Goal: Task Accomplishment & Management: Use online tool/utility

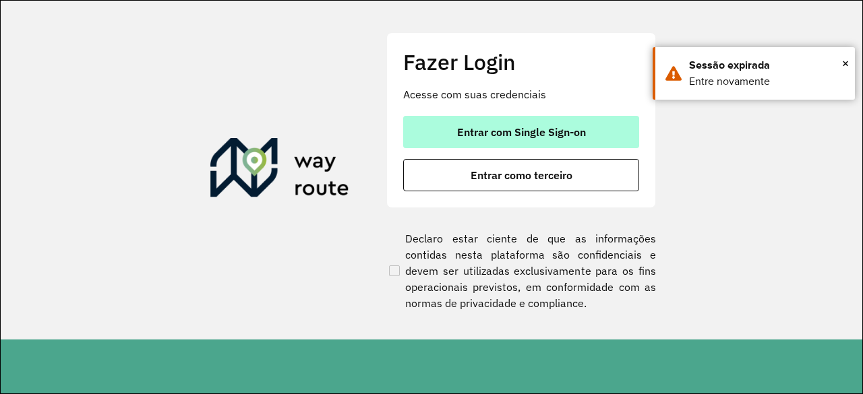
click at [535, 145] on button "Entrar com Single Sign-on" at bounding box center [521, 132] width 236 height 32
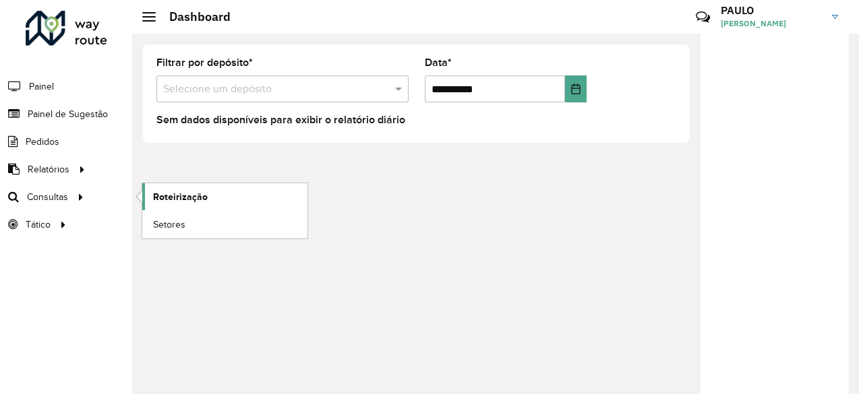
click at [162, 191] on span "Roteirização" at bounding box center [180, 197] width 55 height 14
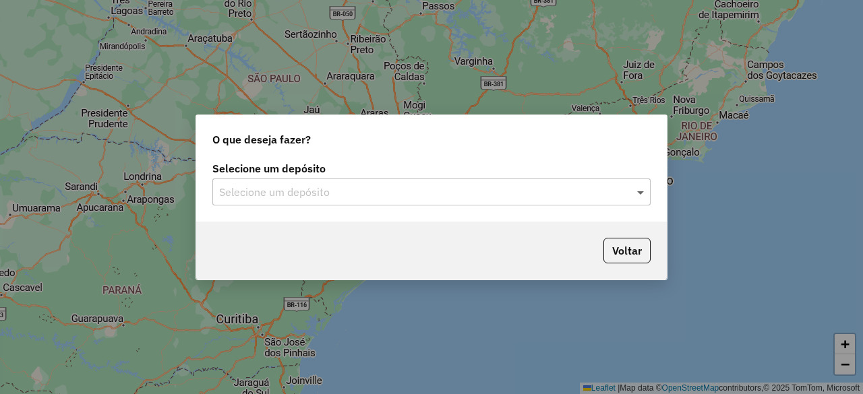
click at [640, 198] on span at bounding box center [642, 192] width 17 height 16
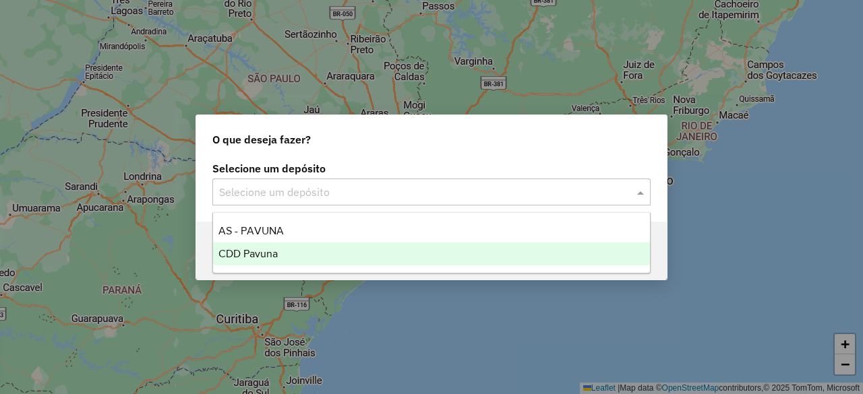
click at [284, 253] on div "CDD Pavuna" at bounding box center [431, 254] width 436 height 23
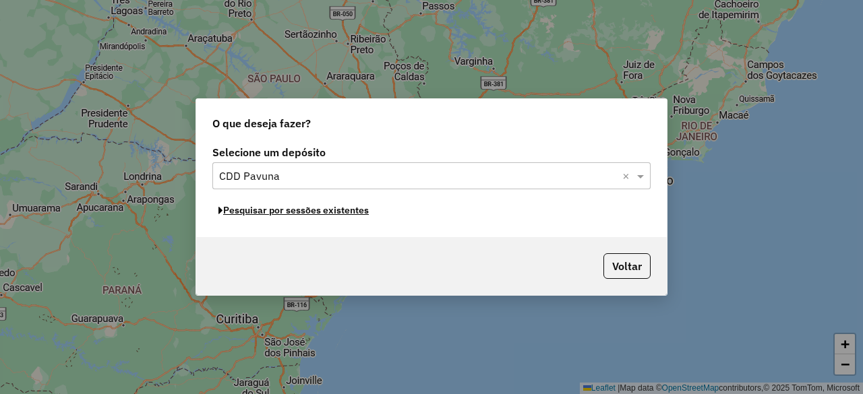
click at [288, 214] on button "Pesquisar por sessões existentes" at bounding box center [293, 210] width 162 height 21
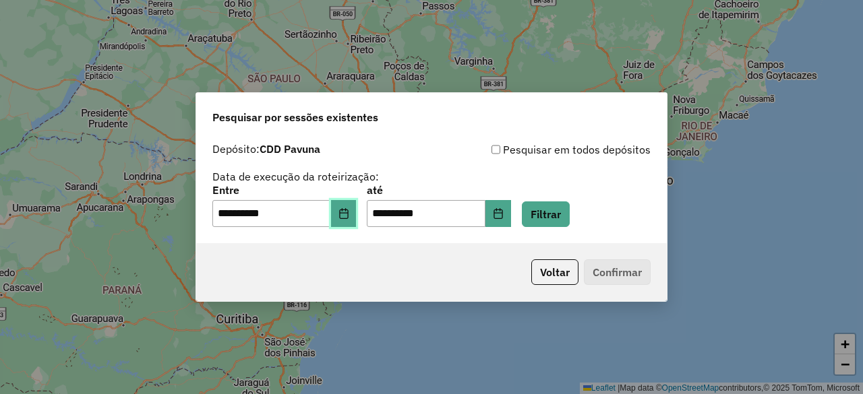
click at [350, 220] on button "Choose Date" at bounding box center [344, 213] width 26 height 27
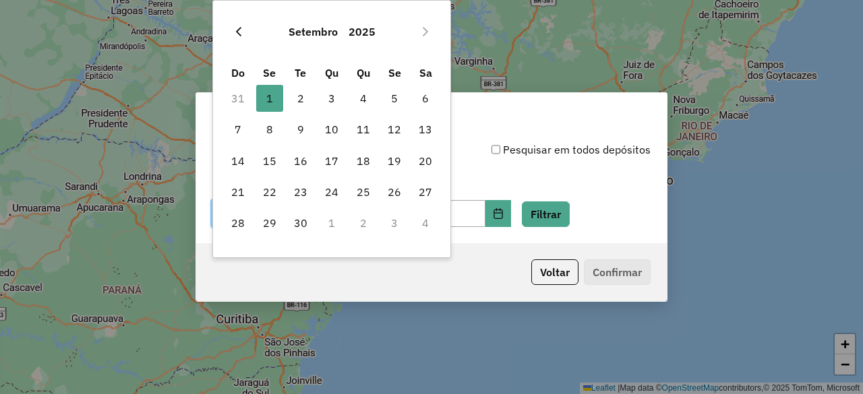
click at [239, 31] on icon "Previous Month" at bounding box center [238, 31] width 11 height 11
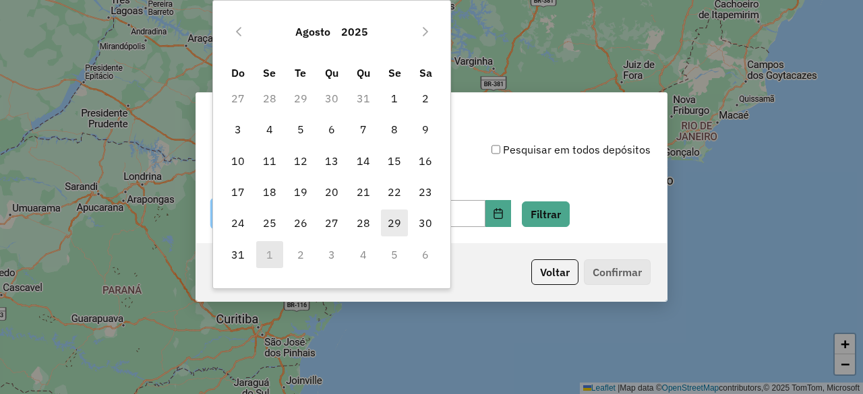
click at [390, 222] on span "29" at bounding box center [394, 223] width 27 height 27
type input "**********"
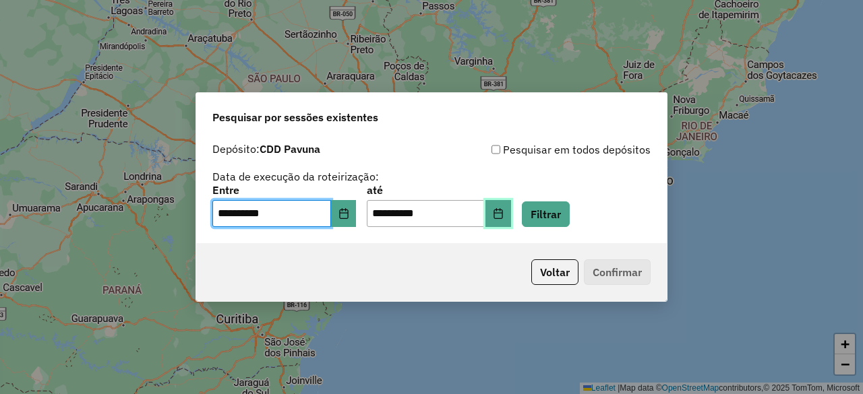
click at [503, 216] on icon "Choose Date" at bounding box center [498, 213] width 11 height 11
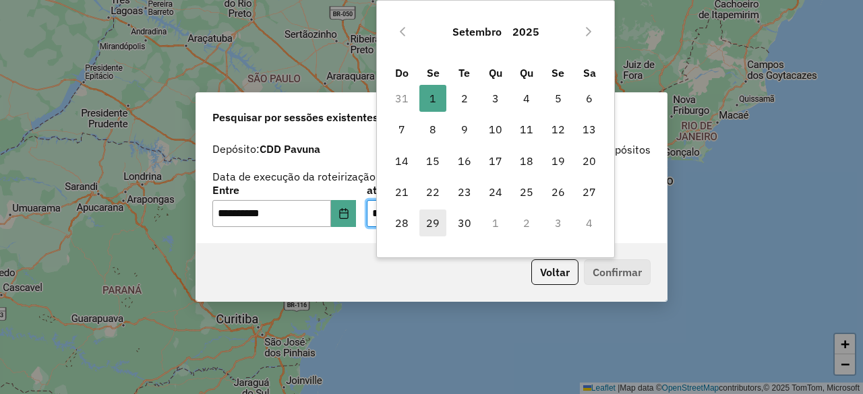
click at [435, 224] on span "29" at bounding box center [432, 223] width 27 height 27
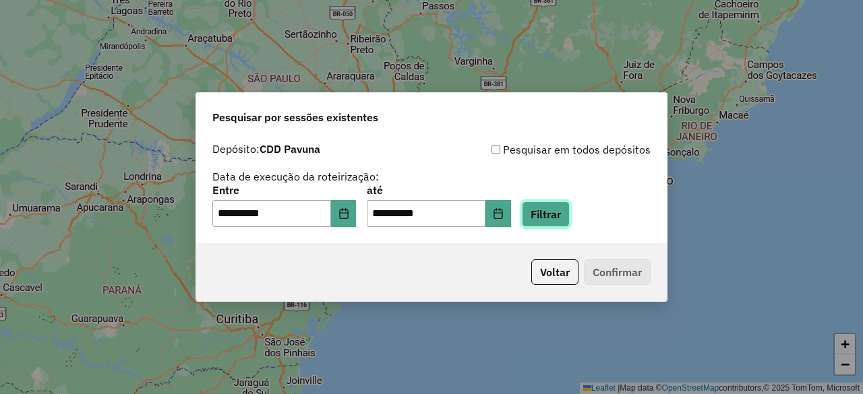
click at [554, 215] on button "Filtrar" at bounding box center [546, 215] width 48 height 26
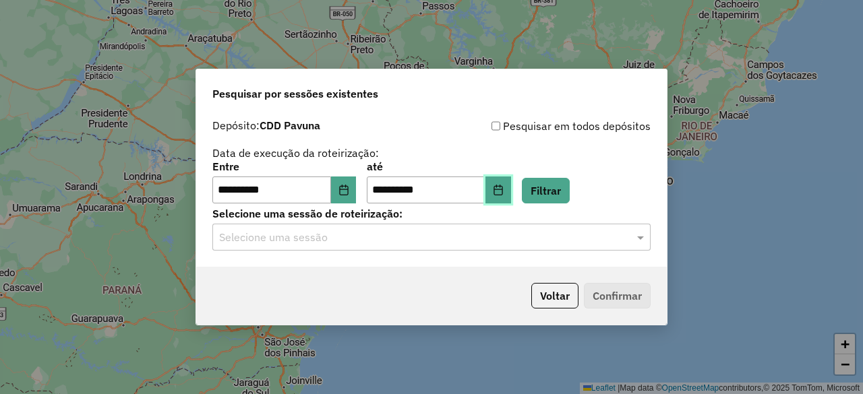
click at [508, 192] on button "Choose Date" at bounding box center [498, 190] width 26 height 27
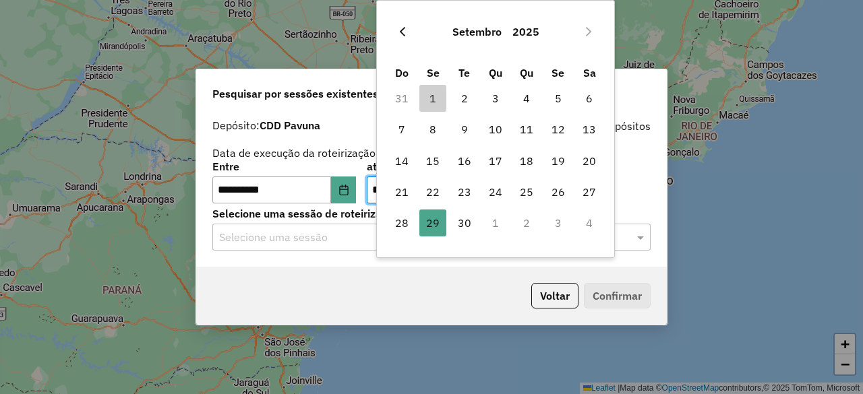
click at [406, 33] on icon "Previous Month" at bounding box center [402, 31] width 11 height 11
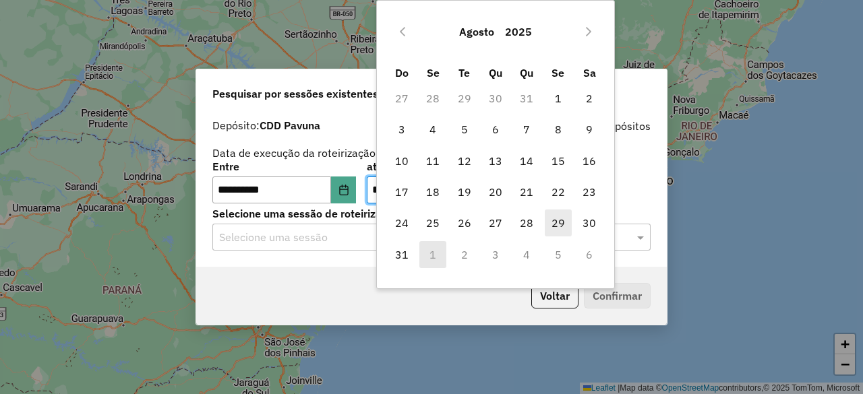
click at [559, 223] on span "29" at bounding box center [558, 223] width 27 height 27
type input "**********"
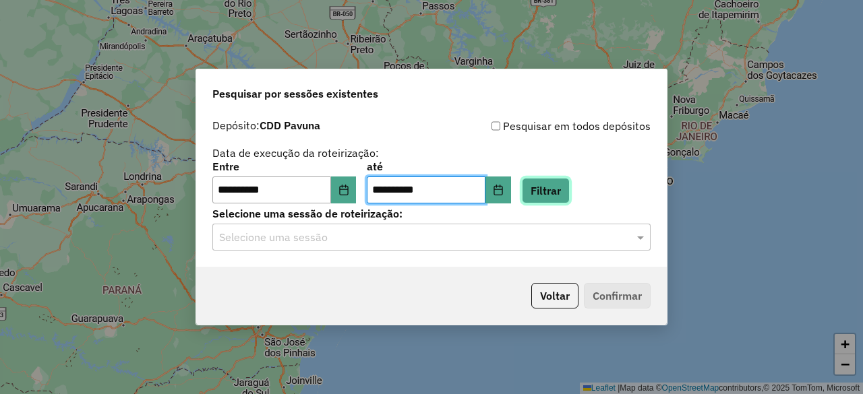
click at [570, 198] on button "Filtrar" at bounding box center [546, 191] width 48 height 26
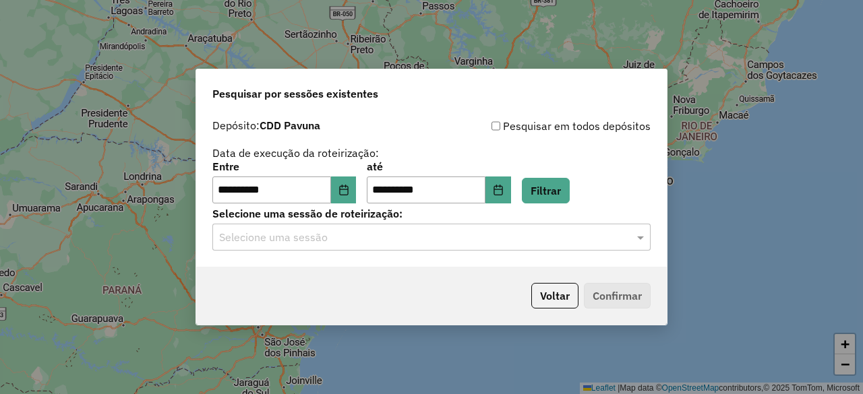
click at [282, 240] on input "text" at bounding box center [418, 238] width 398 height 16
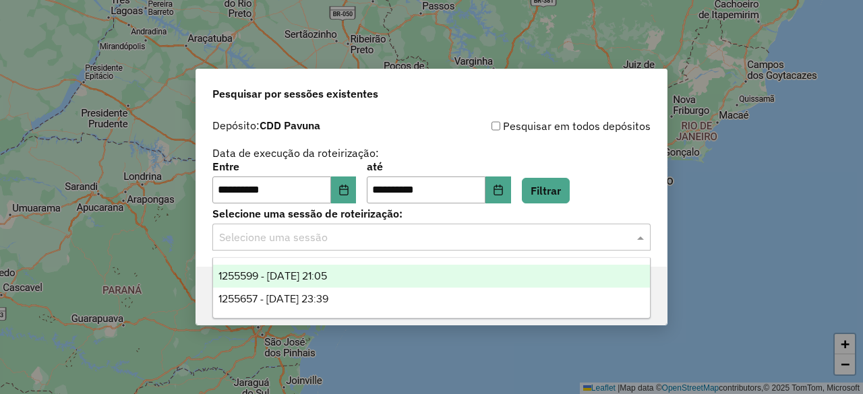
click at [286, 276] on span "1255599 - 29/08/2025 21:05" at bounding box center [272, 275] width 109 height 11
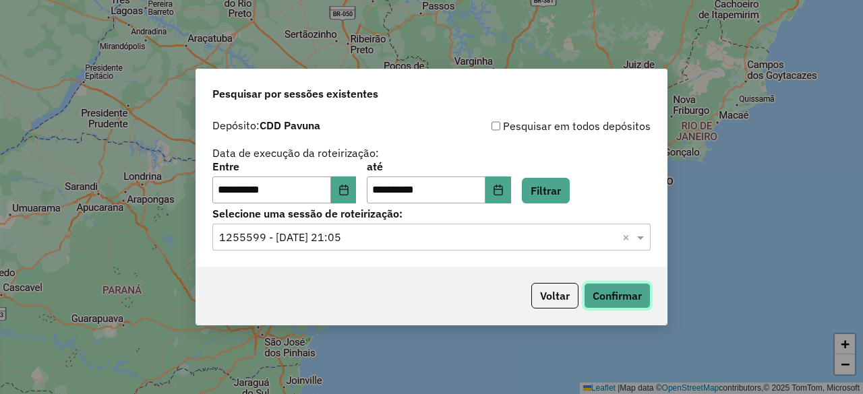
click at [601, 303] on button "Confirmar" at bounding box center [617, 296] width 67 height 26
click at [349, 193] on icon "Choose Date" at bounding box center [343, 190] width 11 height 11
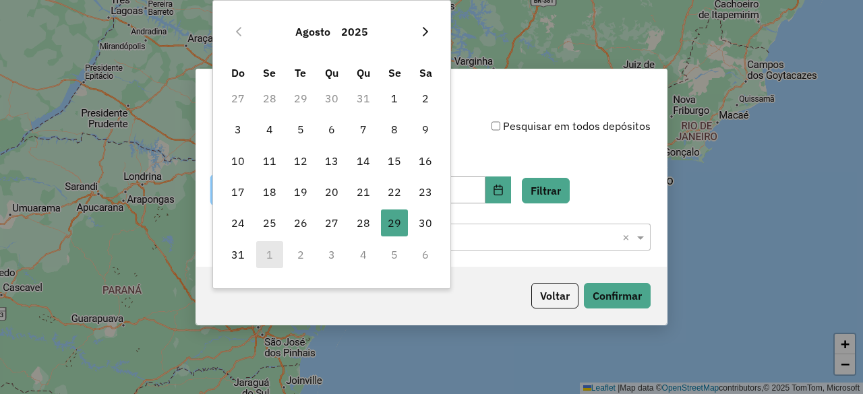
click at [422, 37] on button "Next Month" at bounding box center [426, 32] width 22 height 22
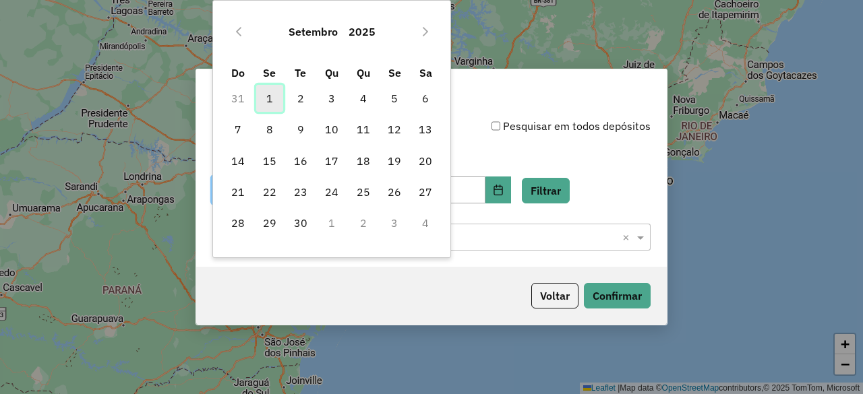
click at [271, 99] on span "1" at bounding box center [269, 98] width 27 height 27
type input "**********"
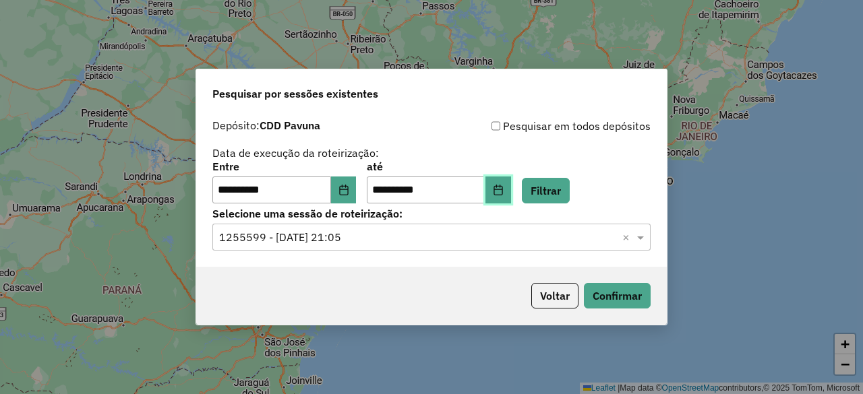
click at [502, 189] on icon "Choose Date" at bounding box center [497, 190] width 9 height 11
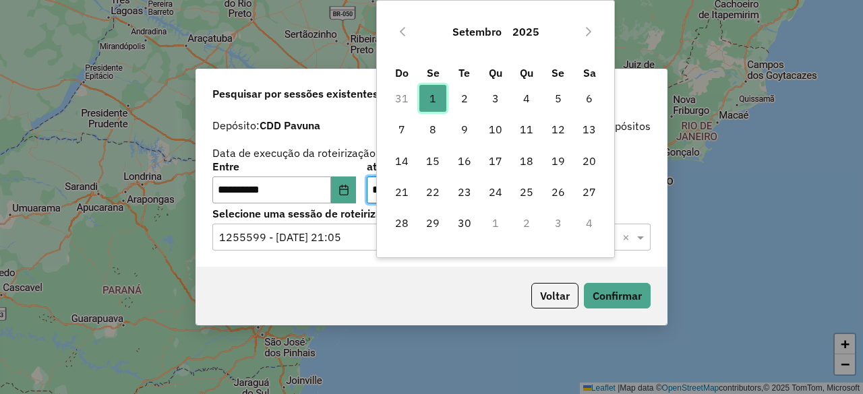
click at [439, 96] on span "1" at bounding box center [432, 98] width 27 height 27
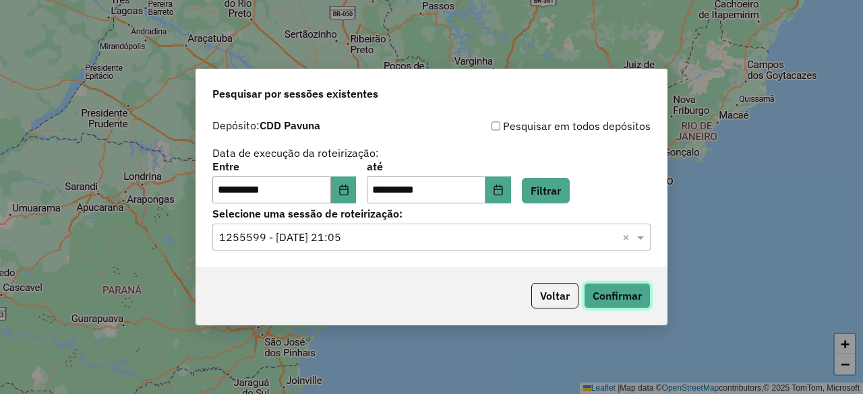
click at [606, 300] on button "Confirmar" at bounding box center [617, 296] width 67 height 26
click at [559, 187] on button "Filtrar" at bounding box center [546, 191] width 48 height 26
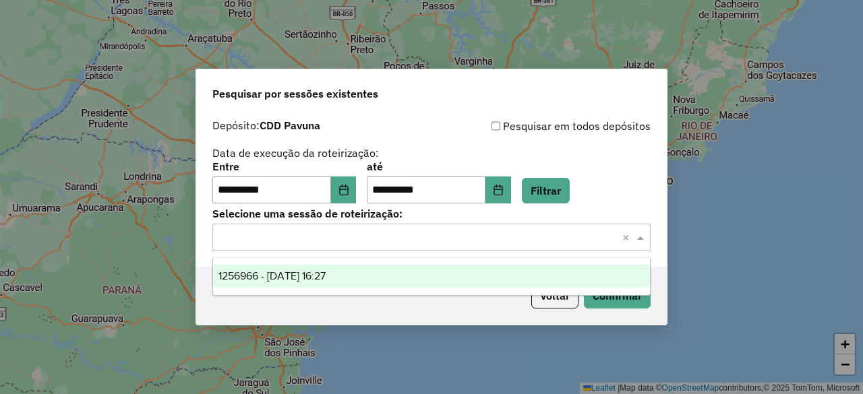
click at [553, 231] on input "text" at bounding box center [418, 238] width 398 height 16
click at [326, 273] on span "1256966 - 01/09/2025 16:27" at bounding box center [271, 275] width 107 height 11
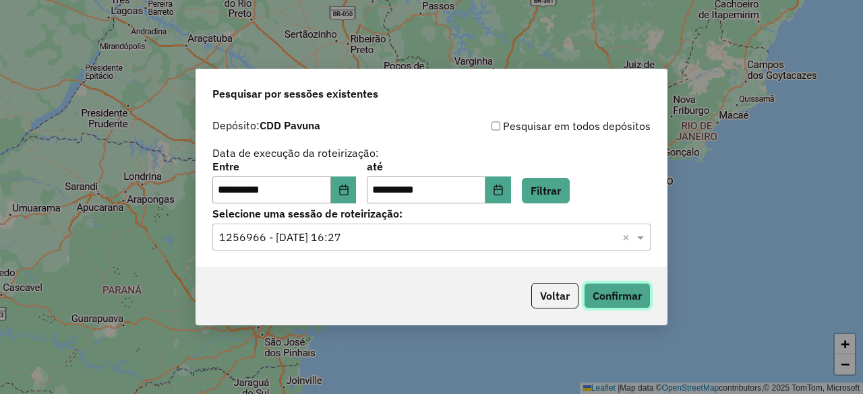
click at [630, 299] on button "Confirmar" at bounding box center [617, 296] width 67 height 26
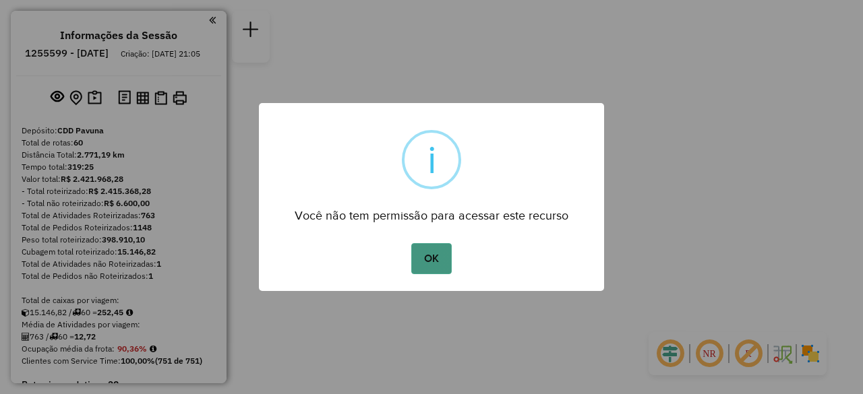
click at [446, 251] on button "OK" at bounding box center [431, 258] width 40 height 31
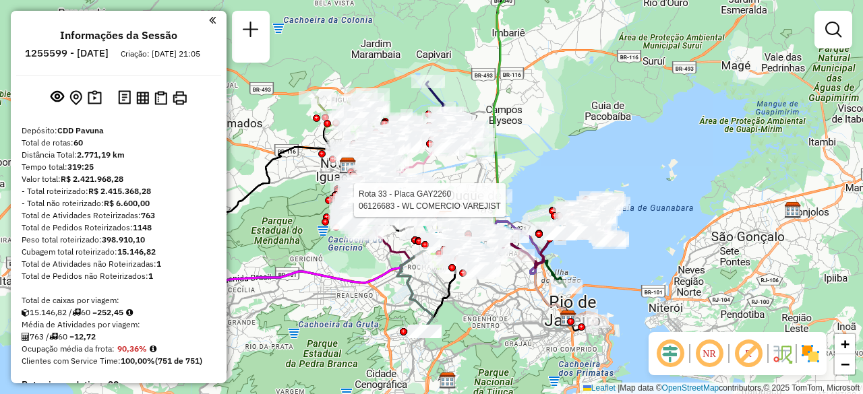
scroll to position [729, 0]
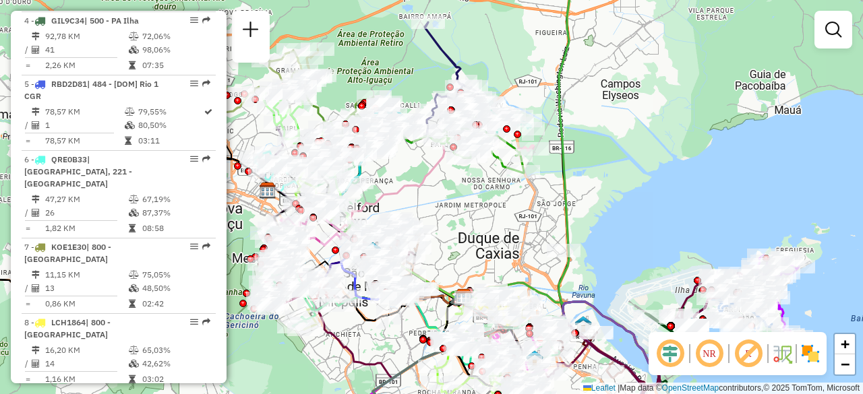
drag, startPoint x: 376, startPoint y: 156, endPoint x: 530, endPoint y: 140, distance: 154.5
click at [530, 140] on div "Janela de atendimento Grade de atendimento Capacidade Transportadoras Veículos …" at bounding box center [431, 197] width 863 height 394
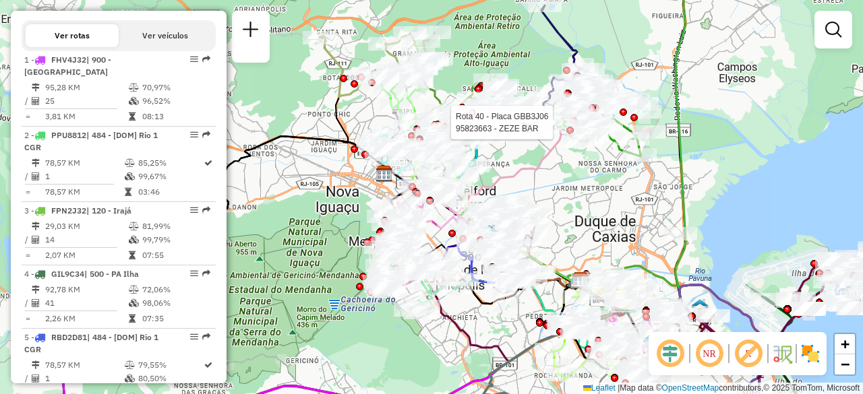
scroll to position [0, 0]
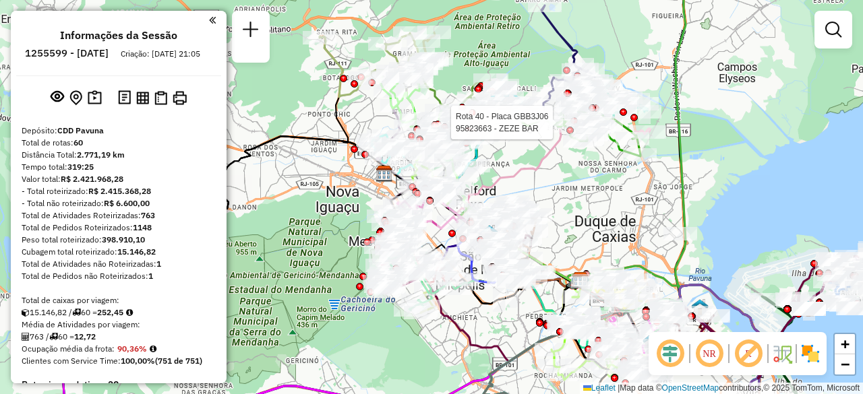
click at [211, 23] on em at bounding box center [212, 20] width 7 height 12
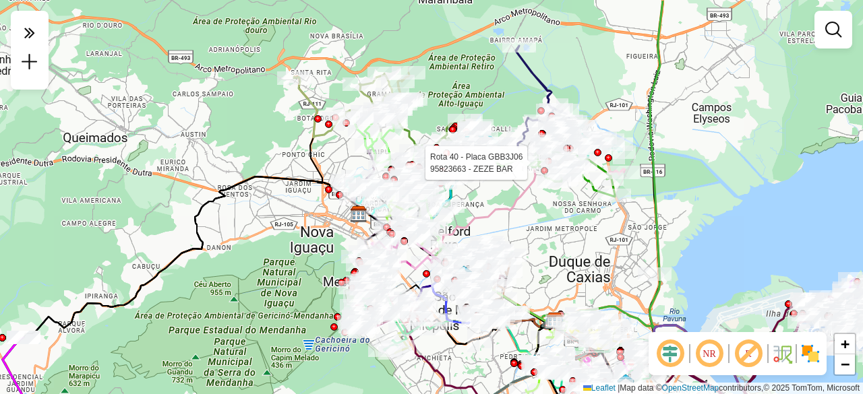
drag, startPoint x: 322, startPoint y: 107, endPoint x: 294, endPoint y: 150, distance: 51.0
click at [294, 150] on div "Rota 40 - Placa GBB3J06 95823663 - ZEZE BAR Janela de atendimento Grade de aten…" at bounding box center [431, 197] width 863 height 394
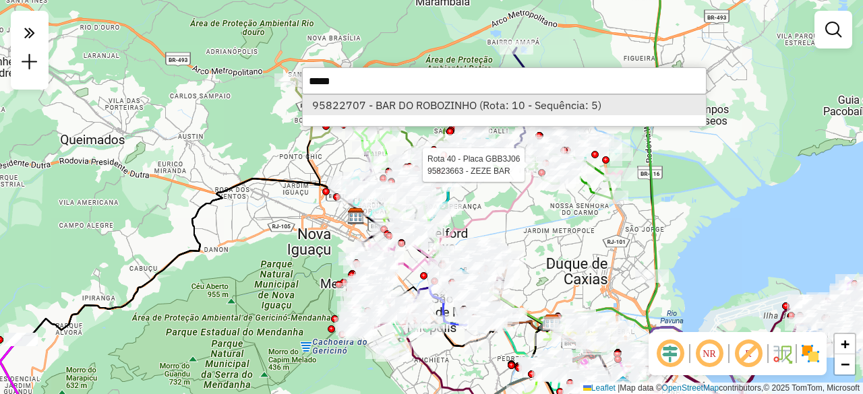
type input "*****"
click at [374, 103] on li "95822707 - BAR DO ROBOZINHO (Rota: 10 - Sequência: 5)" at bounding box center [504, 105] width 403 height 20
select select "**********"
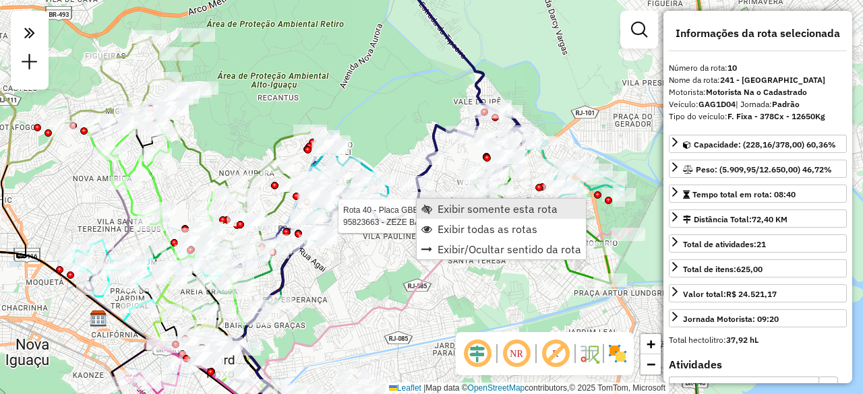
click at [449, 212] on span "Exibir somente esta rota" at bounding box center [497, 209] width 120 height 11
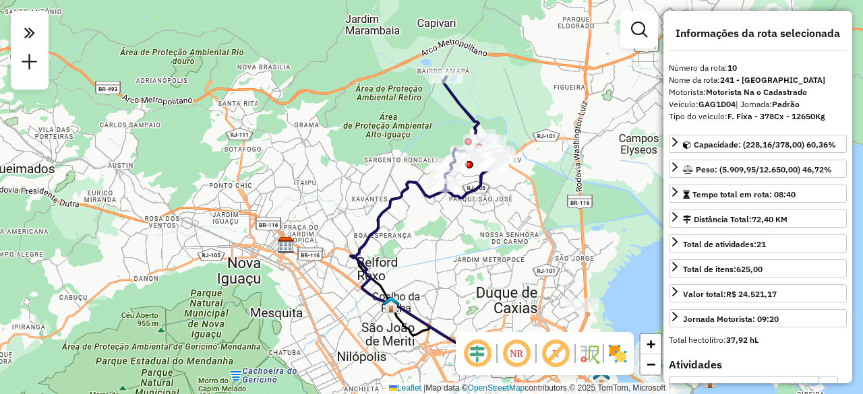
drag, startPoint x: 452, startPoint y: 202, endPoint x: 445, endPoint y: 226, distance: 24.5
click at [445, 226] on div "Janela de atendimento Grade de atendimento Capacidade Transportadoras Veículos …" at bounding box center [431, 197] width 863 height 394
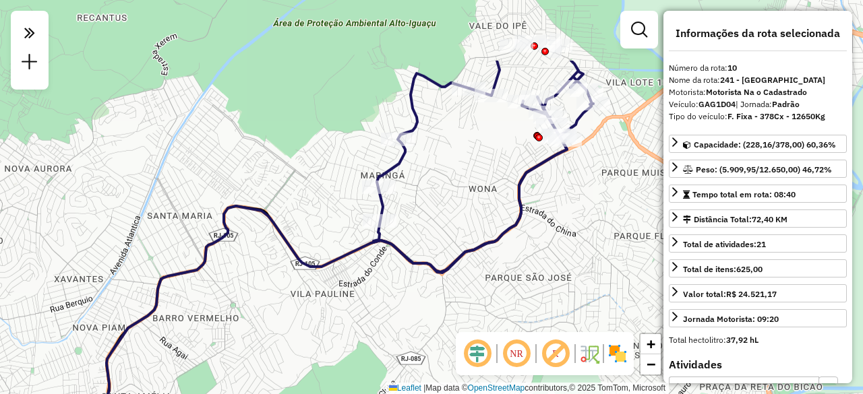
drag, startPoint x: 450, startPoint y: 154, endPoint x: 359, endPoint y: 257, distance: 138.5
click at [359, 257] on icon at bounding box center [284, 337] width 566 height 393
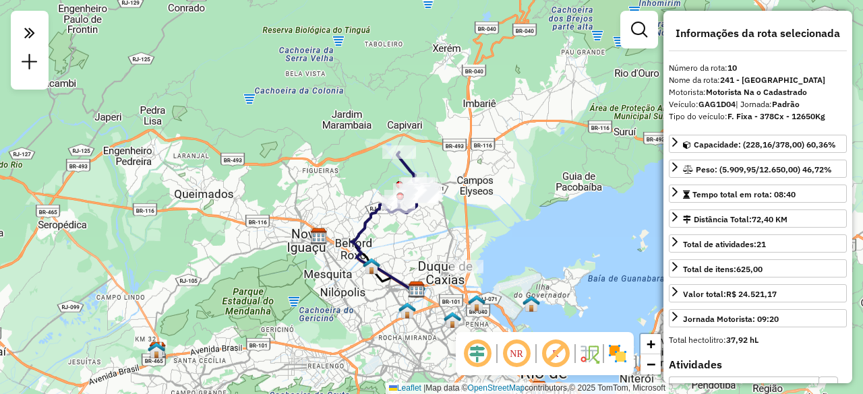
drag, startPoint x: 365, startPoint y: 180, endPoint x: 380, endPoint y: 196, distance: 21.9
click at [380, 196] on div "Rota 10 - Placa GAG1D04 95813319 - BAR DA TIA Janela de atendimento Grade de at…" at bounding box center [431, 197] width 863 height 394
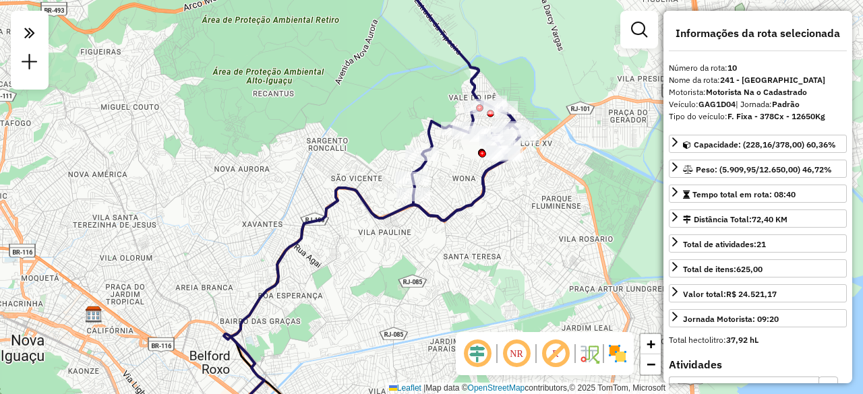
drag, startPoint x: 406, startPoint y: 204, endPoint x: 375, endPoint y: 193, distance: 33.5
click at [375, 193] on div "Janela de atendimento Grade de atendimento Capacidade Transportadoras Veículos …" at bounding box center [431, 197] width 863 height 394
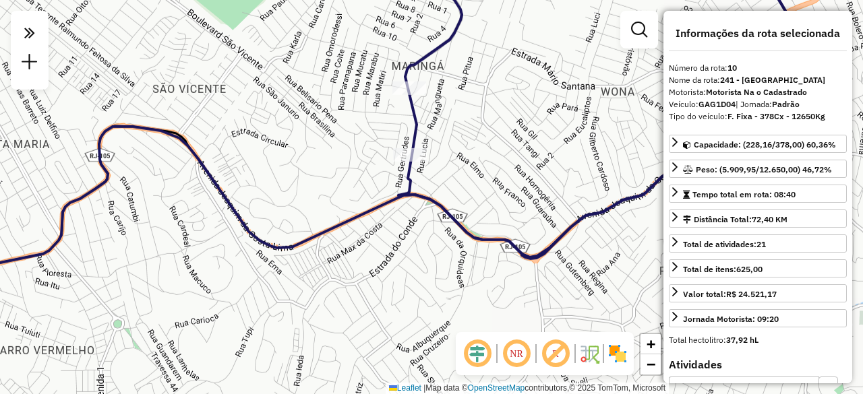
drag, startPoint x: 462, startPoint y: 175, endPoint x: 448, endPoint y: 164, distance: 18.7
click at [448, 164] on div "Janela de atendimento Grade de atendimento Capacidade Transportadoras Veículos …" at bounding box center [431, 197] width 863 height 394
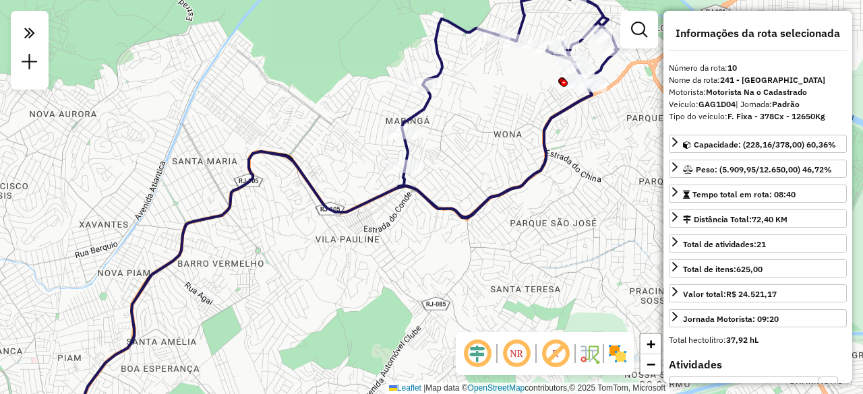
drag, startPoint x: 400, startPoint y: 165, endPoint x: 375, endPoint y: 173, distance: 26.9
click at [375, 173] on div "Janela de atendimento Grade de atendimento Capacidade Transportadoras Veículos …" at bounding box center [431, 197] width 863 height 394
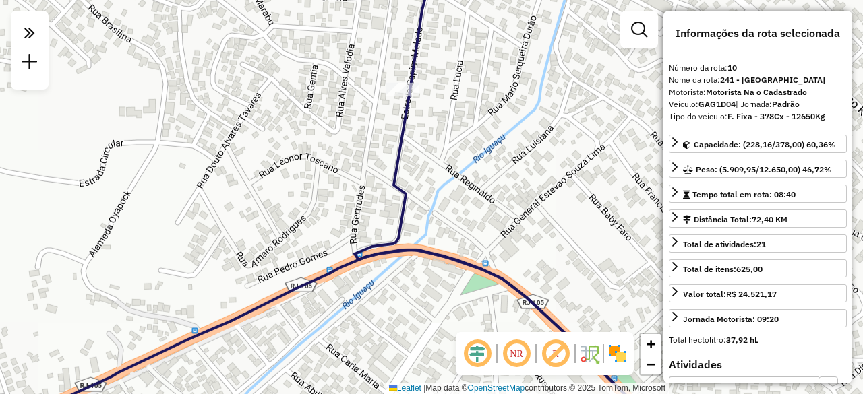
drag, startPoint x: 416, startPoint y: 135, endPoint x: 365, endPoint y: 154, distance: 54.0
click at [365, 154] on div "Janela de atendimento Grade de atendimento Capacidade Transportadoras Veículos …" at bounding box center [431, 197] width 863 height 394
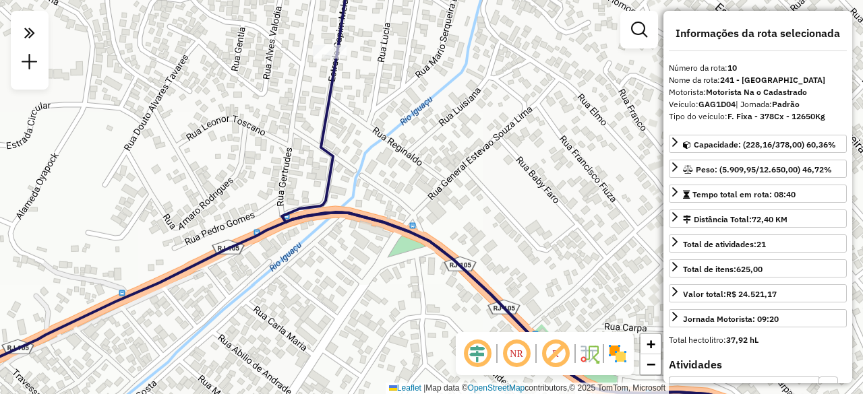
drag, startPoint x: 350, startPoint y: 219, endPoint x: 299, endPoint y: 195, distance: 56.7
click at [299, 195] on div "Janela de atendimento Grade de atendimento Capacidade Transportadoras Veículos …" at bounding box center [431, 197] width 863 height 394
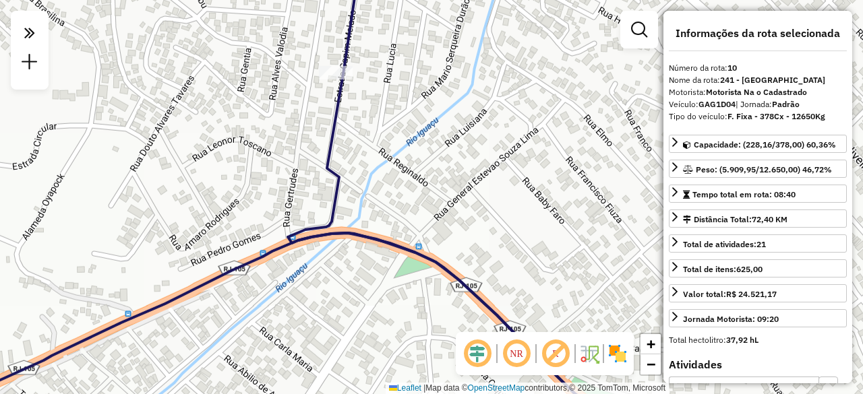
drag, startPoint x: 311, startPoint y: 78, endPoint x: 328, endPoint y: 80, distance: 17.1
click at [319, 94] on div "Janela de atendimento Grade de atendimento Capacidade Transportadoras Veículos …" at bounding box center [431, 197] width 863 height 394
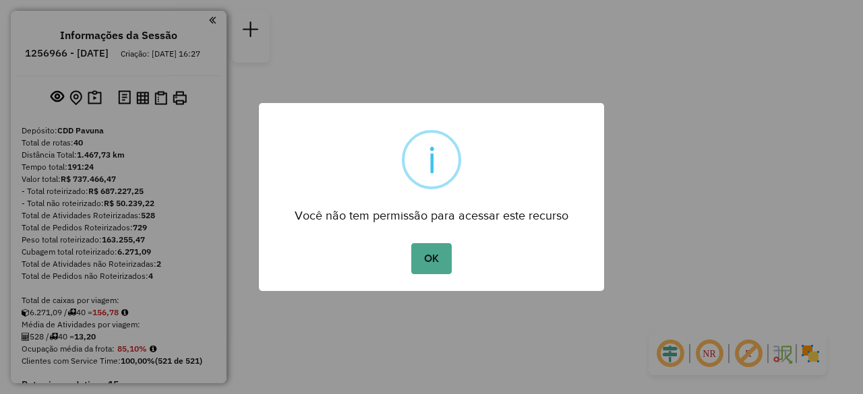
drag, startPoint x: 432, startPoint y: 265, endPoint x: 422, endPoint y: 251, distance: 16.8
click at [432, 265] on button "OK" at bounding box center [431, 258] width 40 height 31
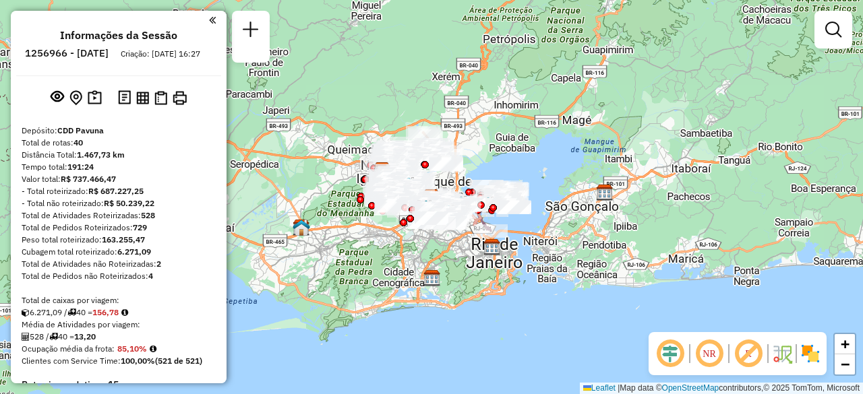
click at [209, 25] on em at bounding box center [212, 20] width 7 height 12
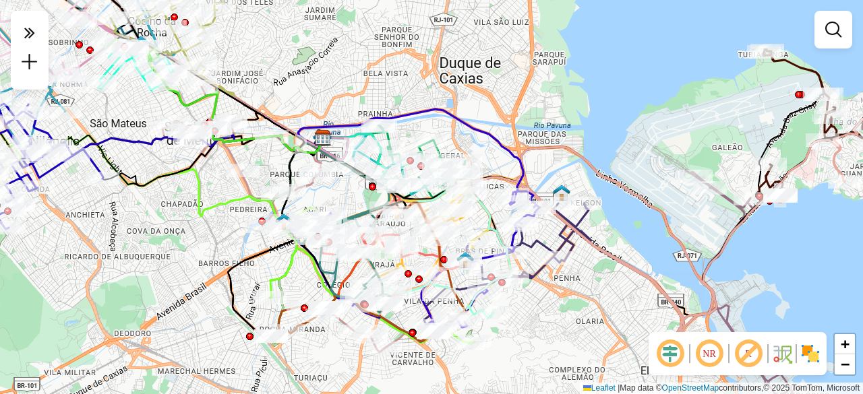
drag, startPoint x: 318, startPoint y: 69, endPoint x: 356, endPoint y: 129, distance: 70.3
click at [356, 129] on div "Janela de atendimento Grade de atendimento Capacidade Transportadoras Veículos …" at bounding box center [431, 197] width 863 height 394
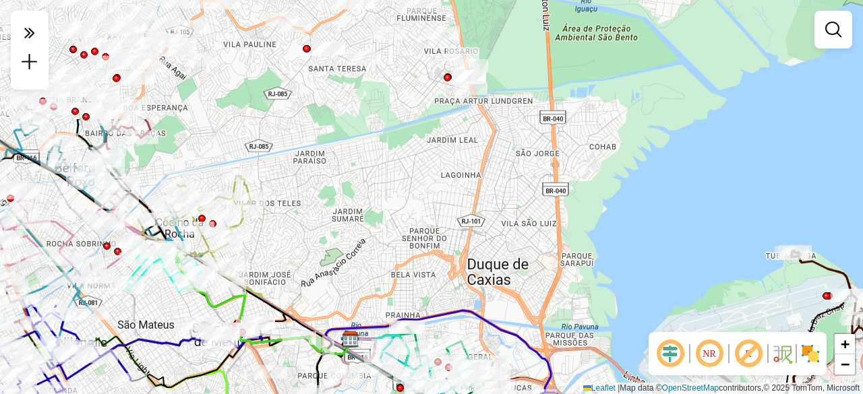
drag, startPoint x: 403, startPoint y: 44, endPoint x: 404, endPoint y: 203, distance: 158.4
click at [404, 203] on div "Janela de atendimento Grade de atendimento Capacidade Transportadoras Veículos …" at bounding box center [431, 197] width 863 height 394
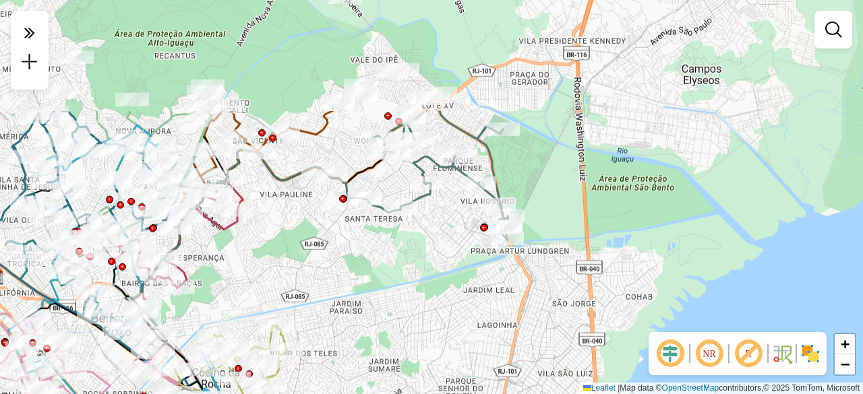
drag, startPoint x: 268, startPoint y: 71, endPoint x: 330, endPoint y: 204, distance: 145.6
click at [306, 222] on div "Janela de atendimento Grade de atendimento Capacidade Transportadoras Veículos …" at bounding box center [431, 197] width 863 height 394
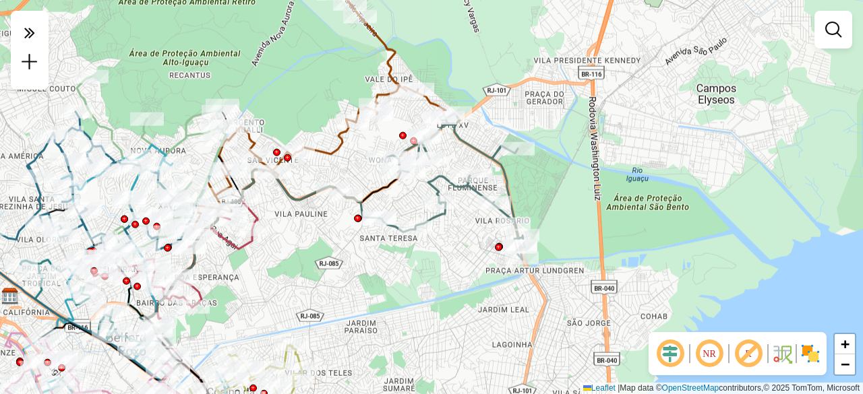
click at [328, 170] on div "Janela de atendimento Grade de atendimento Capacidade Transportadoras Veículos …" at bounding box center [431, 197] width 863 height 394
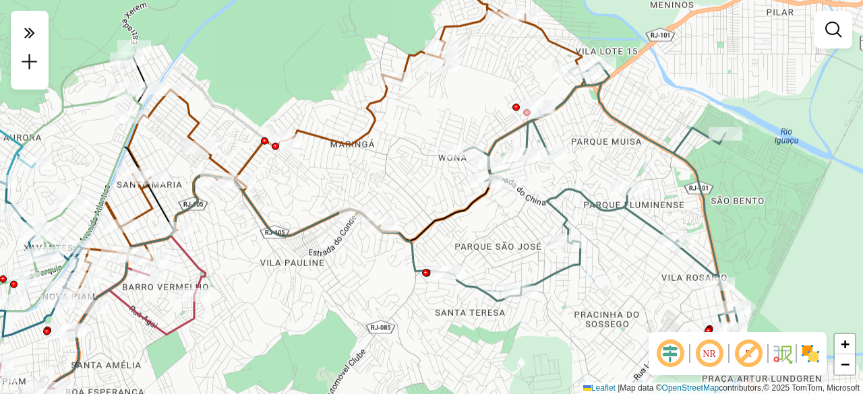
drag, startPoint x: 318, startPoint y: 191, endPoint x: 336, endPoint y: 197, distance: 18.5
click at [336, 197] on div "Janela de atendimento Grade de atendimento Capacidade Transportadoras Veículos …" at bounding box center [431, 197] width 863 height 394
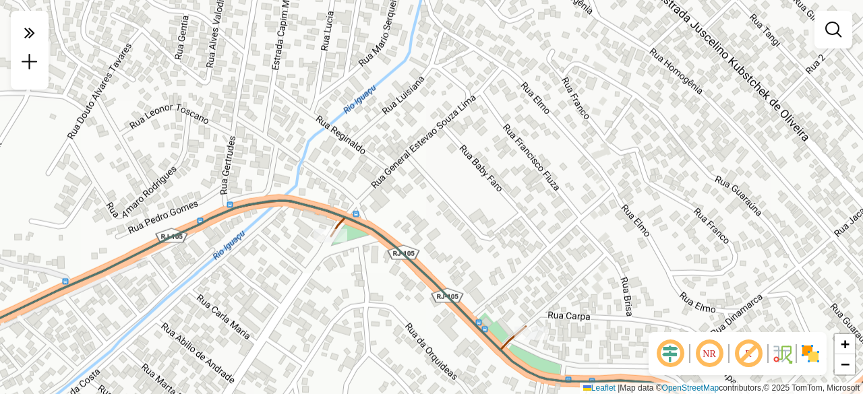
drag, startPoint x: 337, startPoint y: 208, endPoint x: 337, endPoint y: 183, distance: 25.6
click at [337, 183] on div "Janela de atendimento Grade de atendimento Capacidade Transportadoras Veículos …" at bounding box center [431, 197] width 863 height 394
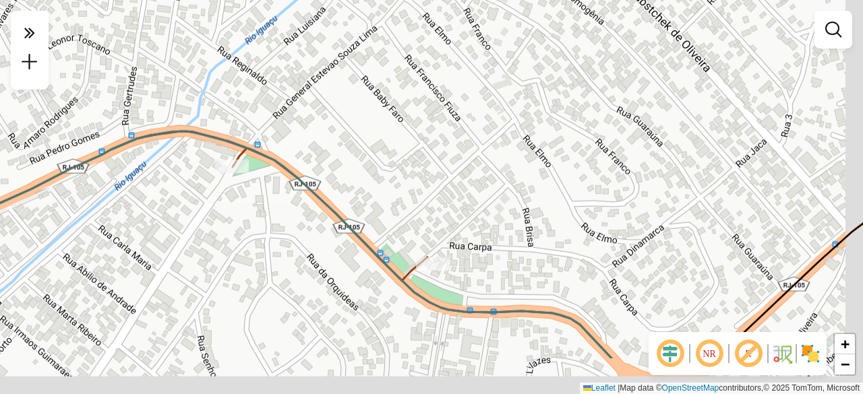
drag, startPoint x: 363, startPoint y: 306, endPoint x: 276, endPoint y: 231, distance: 114.6
click at [276, 231] on div "Janela de atendimento Grade de atendimento Capacidade Transportadoras Veículos …" at bounding box center [431, 197] width 863 height 394
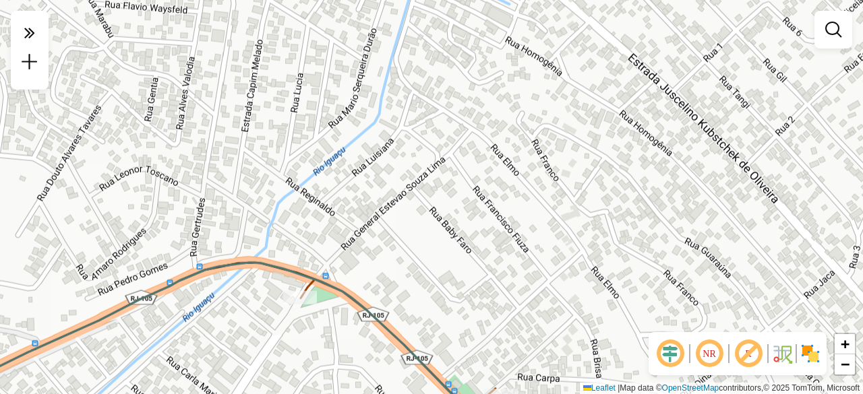
drag, startPoint x: 255, startPoint y: 61, endPoint x: 324, endPoint y: 191, distance: 146.5
click at [324, 193] on div "Janela de atendimento Grade de atendimento Capacidade Transportadoras Veículos …" at bounding box center [431, 197] width 863 height 394
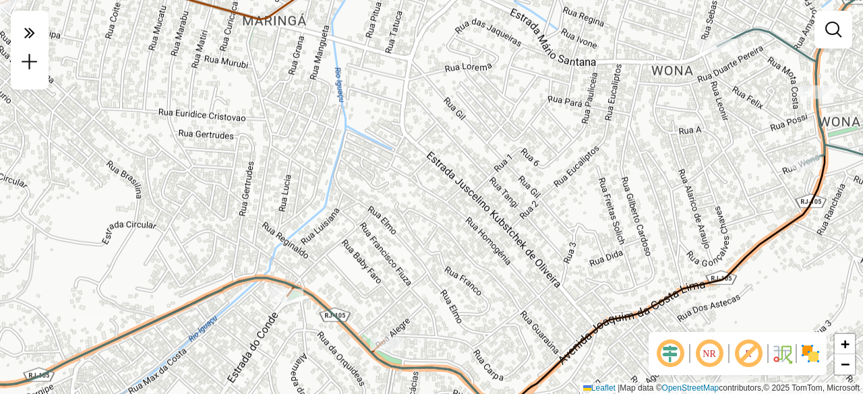
click at [383, 179] on div "Janela de atendimento Grade de atendimento Capacidade Transportadoras Veículos …" at bounding box center [431, 197] width 863 height 394
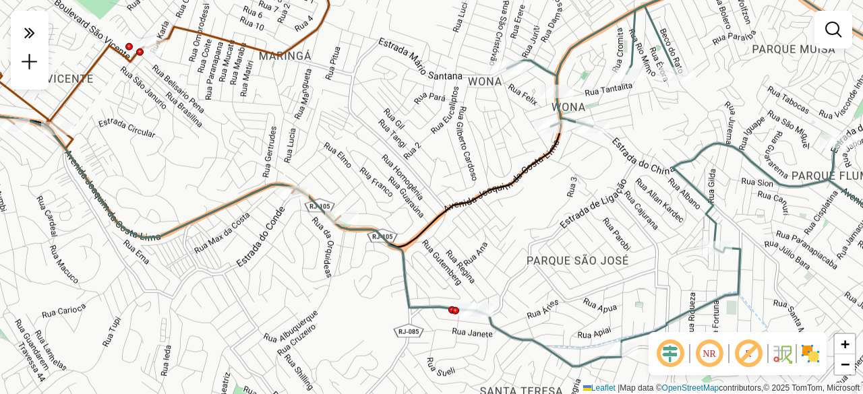
drag, startPoint x: 349, startPoint y: 208, endPoint x: 319, endPoint y: 162, distance: 55.0
click at [319, 162] on div "Janela de atendimento Grade de atendimento Capacidade Transportadoras Veículos …" at bounding box center [431, 197] width 863 height 394
select select "**********"
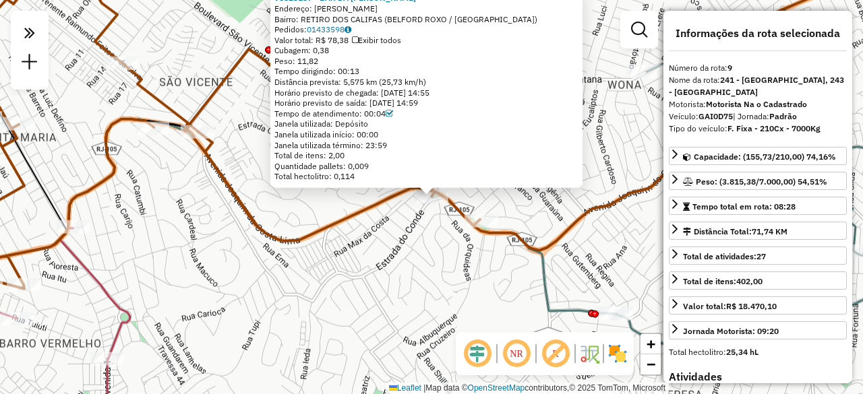
click at [293, 208] on div "95823157 - BAR DA [PERSON_NAME]: [PERSON_NAME] SN Bairro: RETIRO DOS CALIFAS (B…" at bounding box center [431, 197] width 863 height 394
